Goal: Obtain resource: Download file/media

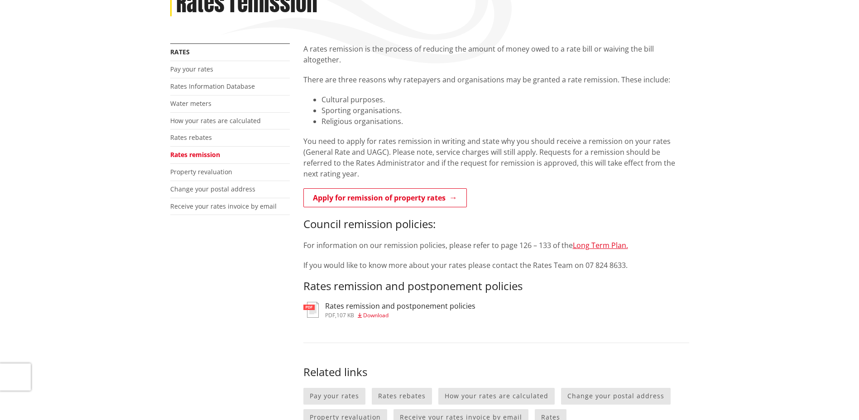
scroll to position [181, 0]
click at [385, 312] on span "Download" at bounding box center [375, 316] width 25 height 8
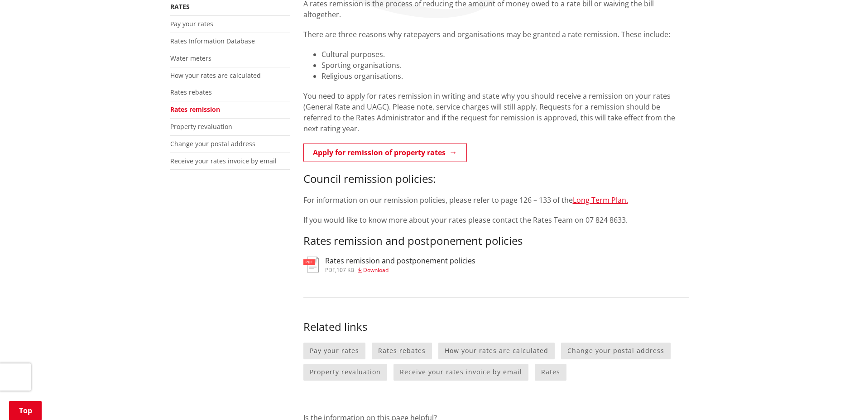
scroll to position [181, 0]
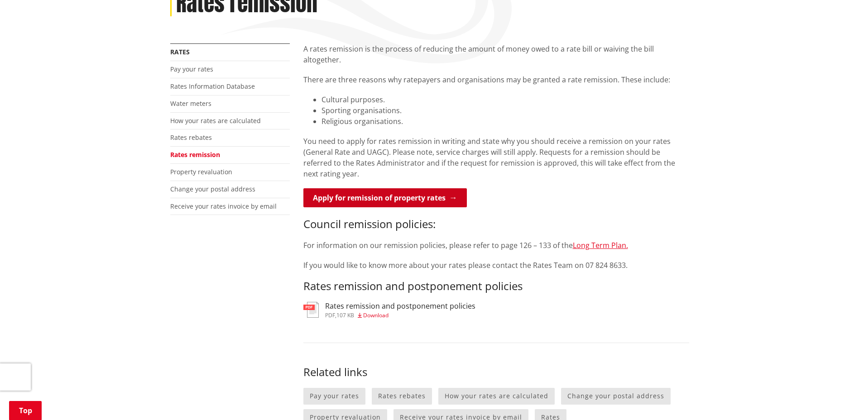
click at [434, 188] on link "Apply for remission of property rates" at bounding box center [384, 197] width 163 height 19
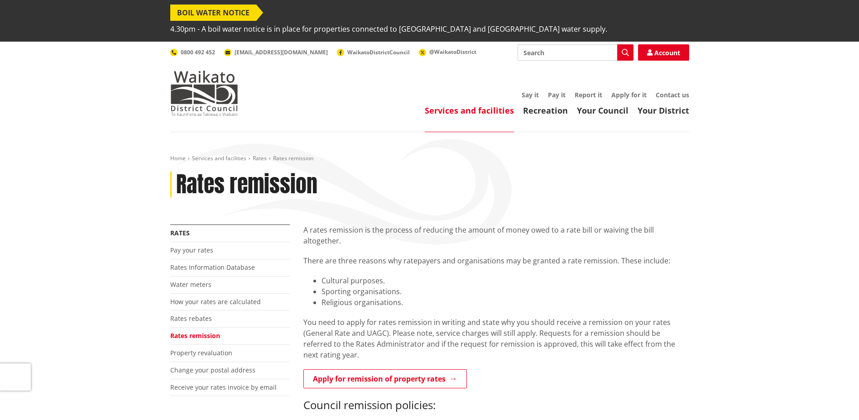
scroll to position [181, 0]
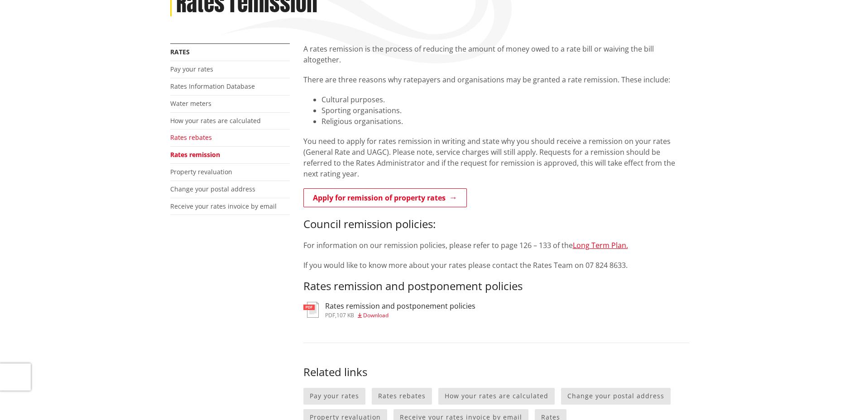
click at [174, 133] on link "Rates rebates" at bounding box center [191, 137] width 42 height 9
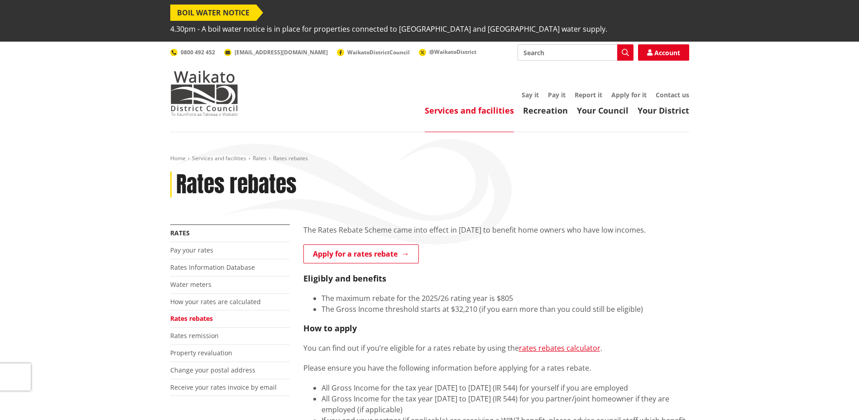
scroll to position [136, 0]
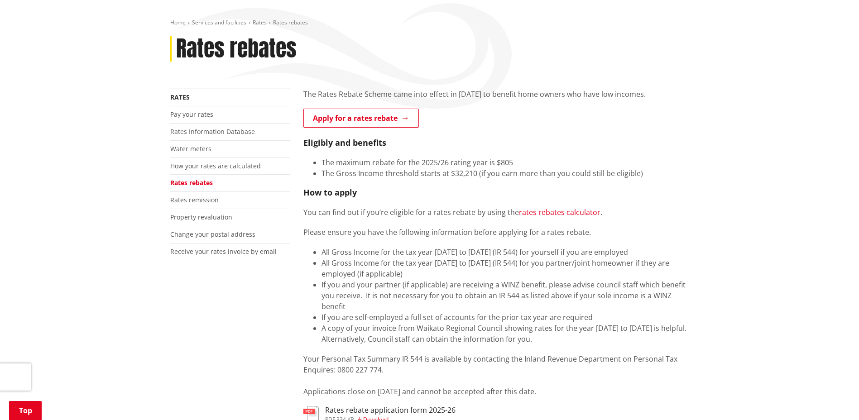
click at [556, 207] on link "rates rebates calculator" at bounding box center [560, 212] width 82 height 10
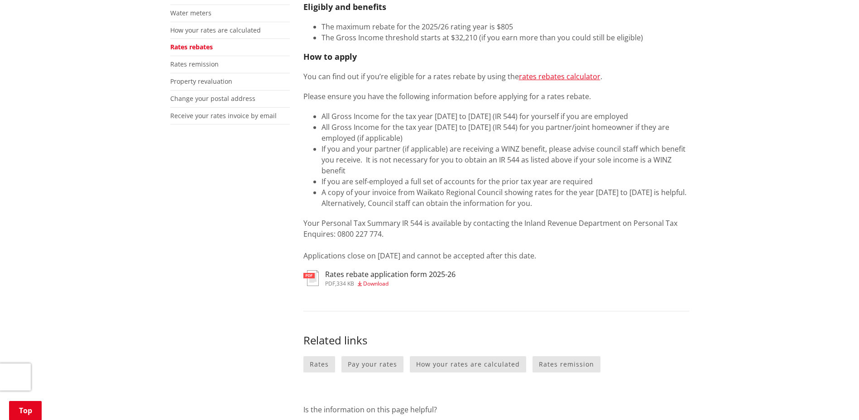
scroll to position [317, 0]
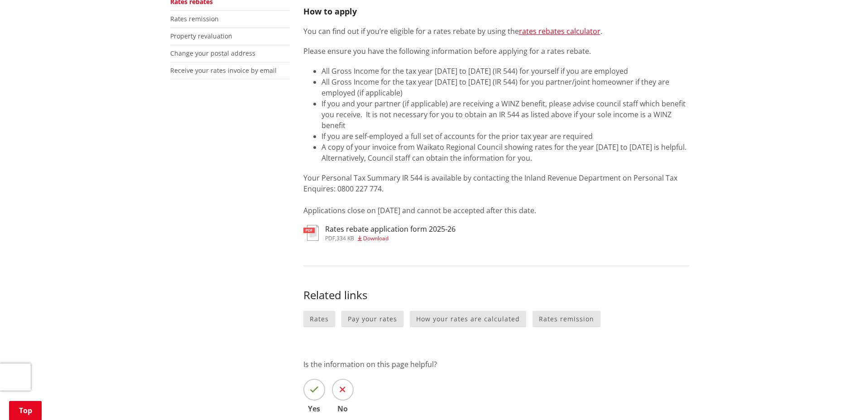
click at [379, 235] on span "Download" at bounding box center [375, 239] width 25 height 8
